Goal: Book appointment/travel/reservation

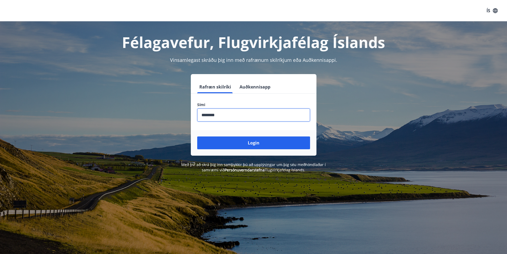
type input "********"
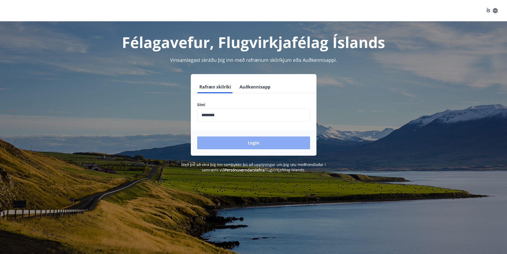
click at [244, 141] on button "Login" at bounding box center [253, 142] width 113 height 13
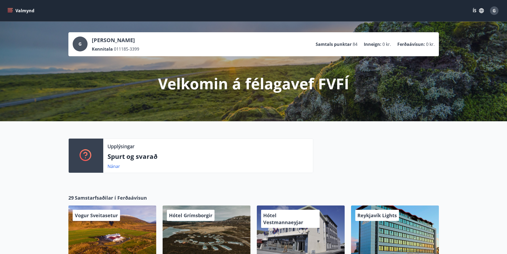
click at [9, 9] on icon "menu" at bounding box center [9, 10] width 5 height 5
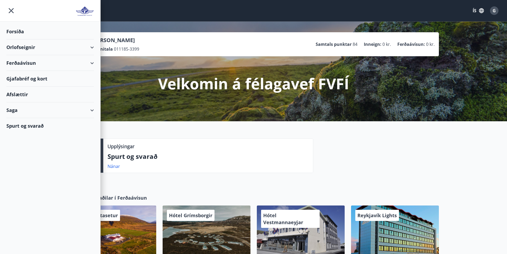
click at [86, 46] on div "Orlofseignir" at bounding box center [50, 47] width 88 height 16
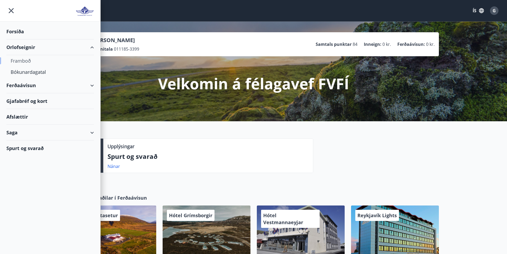
click at [23, 60] on div "Framboð" at bounding box center [50, 60] width 79 height 11
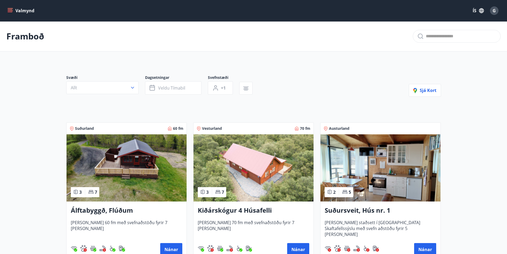
click at [10, 10] on icon "menu" at bounding box center [10, 9] width 5 height 1
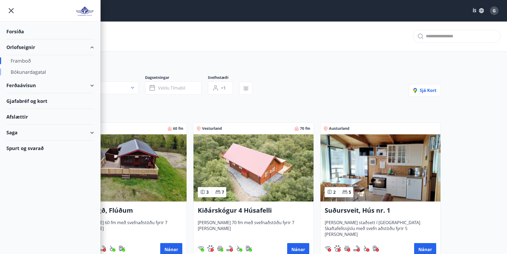
click at [32, 74] on div "Bókunardagatal" at bounding box center [50, 71] width 79 height 11
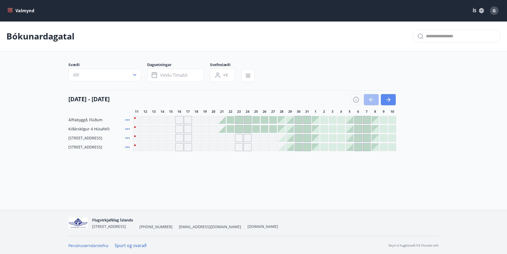
click at [385, 98] on icon "button" at bounding box center [388, 99] width 6 height 6
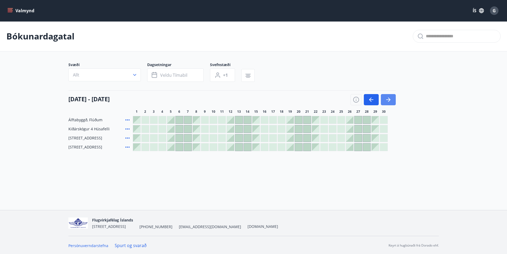
click at [388, 98] on icon "button" at bounding box center [389, 99] width 2 height 4
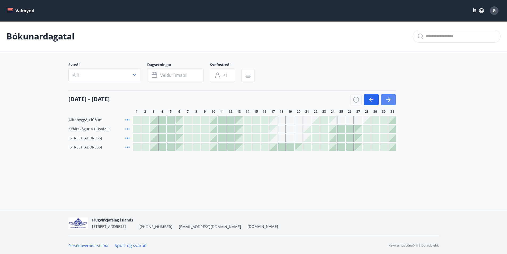
click at [388, 98] on icon "button" at bounding box center [389, 99] width 2 height 4
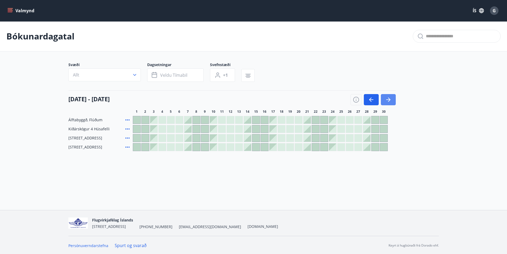
click at [388, 98] on icon "button" at bounding box center [389, 99] width 2 height 4
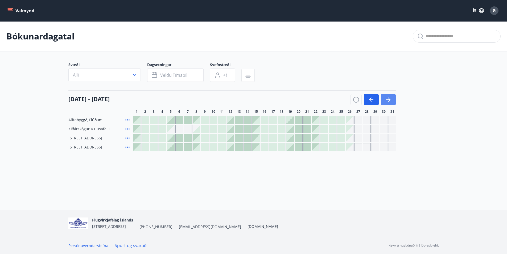
click at [388, 98] on icon "button" at bounding box center [389, 99] width 2 height 4
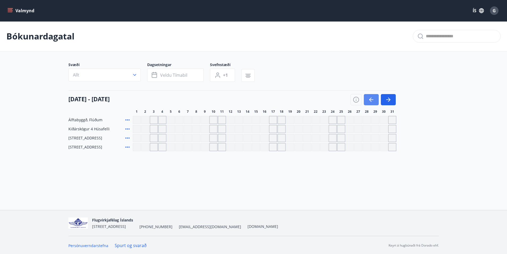
click at [374, 99] on icon "button" at bounding box center [371, 99] width 6 height 6
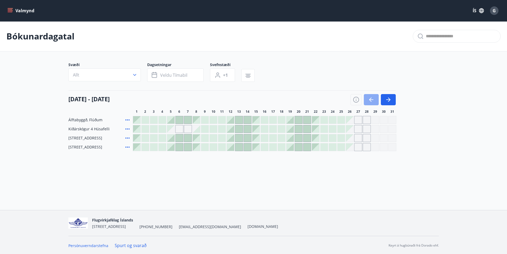
click at [370, 98] on icon "button" at bounding box center [370, 99] width 2 height 4
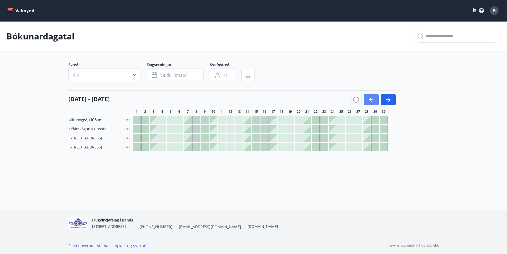
click at [370, 98] on icon "button" at bounding box center [370, 99] width 2 height 4
